Goal: Task Accomplishment & Management: Use online tool/utility

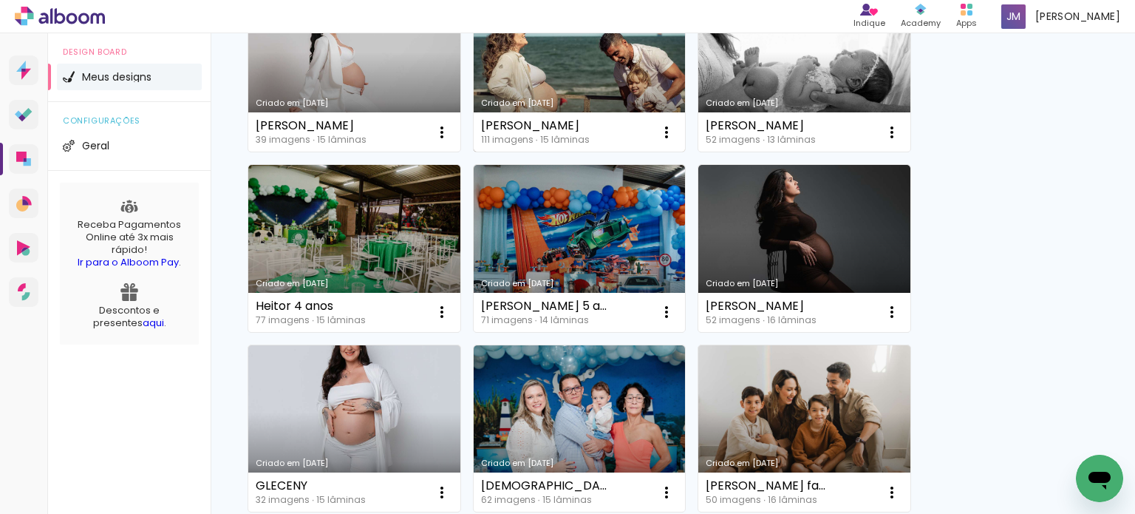
scroll to position [510, 0]
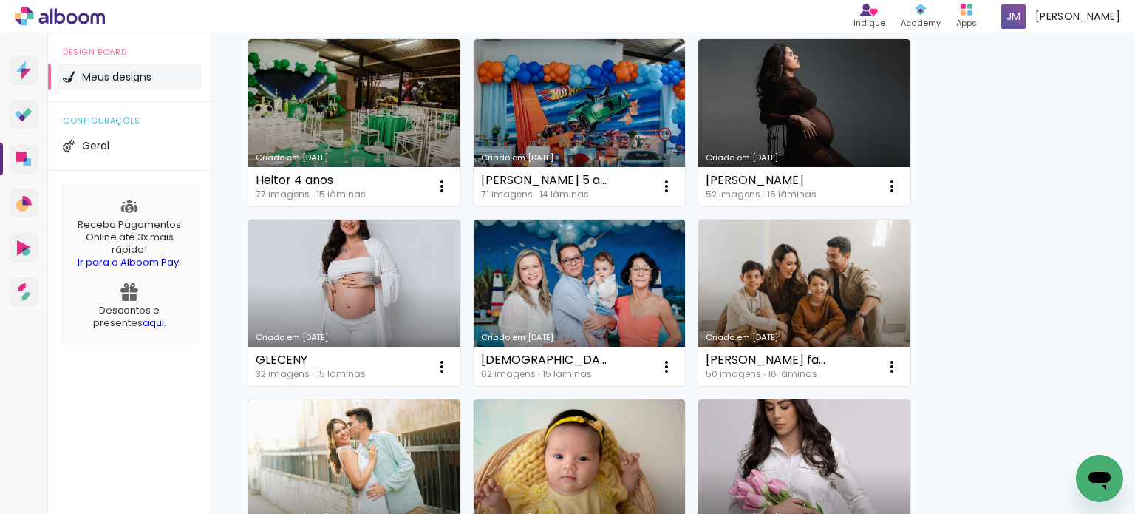
click at [597, 302] on link "Criado em [DATE]" at bounding box center [580, 303] width 212 height 167
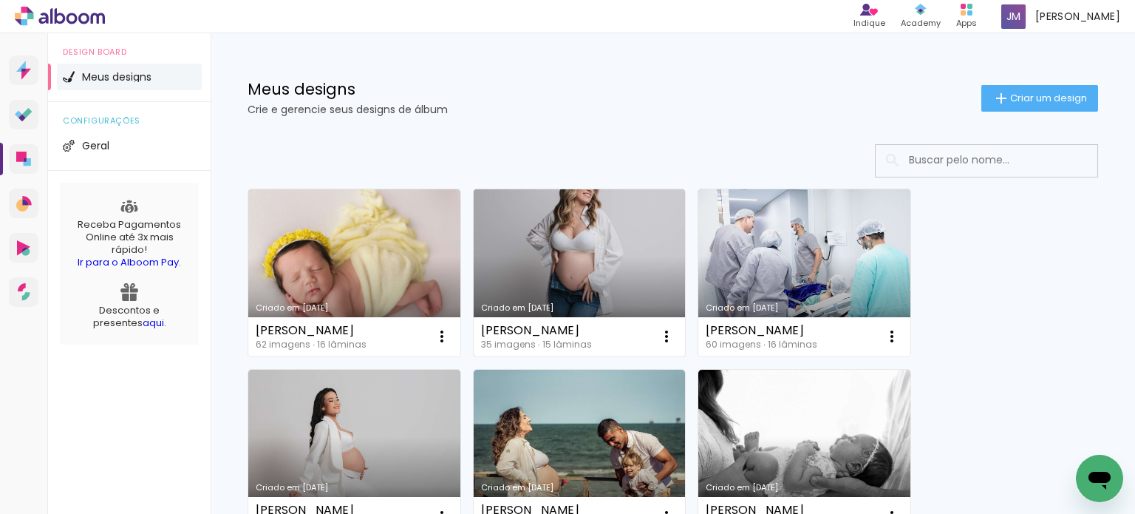
drag, startPoint x: 0, startPoint y: 0, endPoint x: 550, endPoint y: 240, distance: 600.2
click at [550, 240] on link "Criado em [DATE]" at bounding box center [580, 272] width 212 height 167
click at [0, 0] on neon-animated-pages "Confirmar Cancelar" at bounding box center [0, 0] width 0 height 0
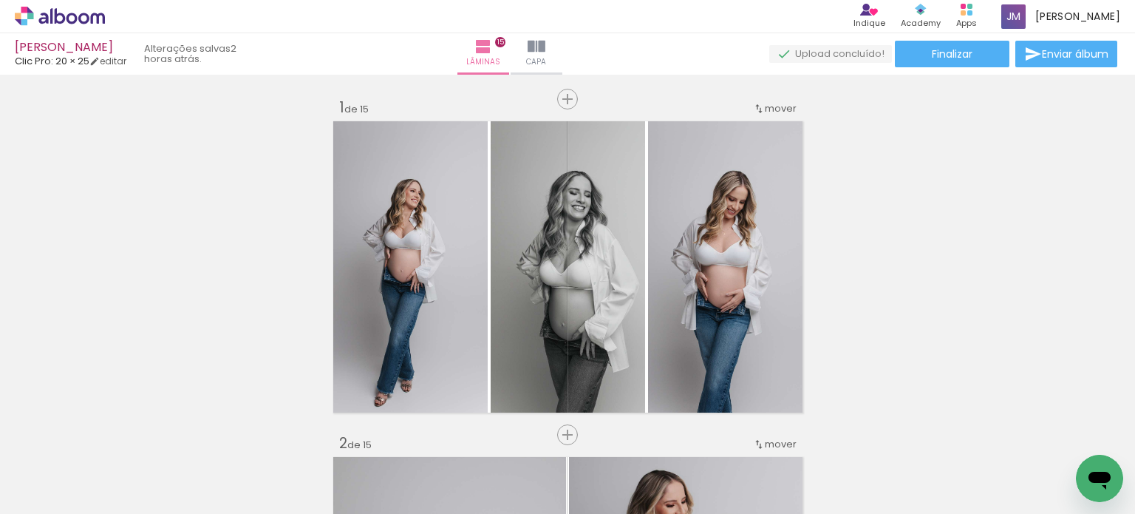
scroll to position [3467, 0]
